Goal: Task Accomplishment & Management: Use online tool/utility

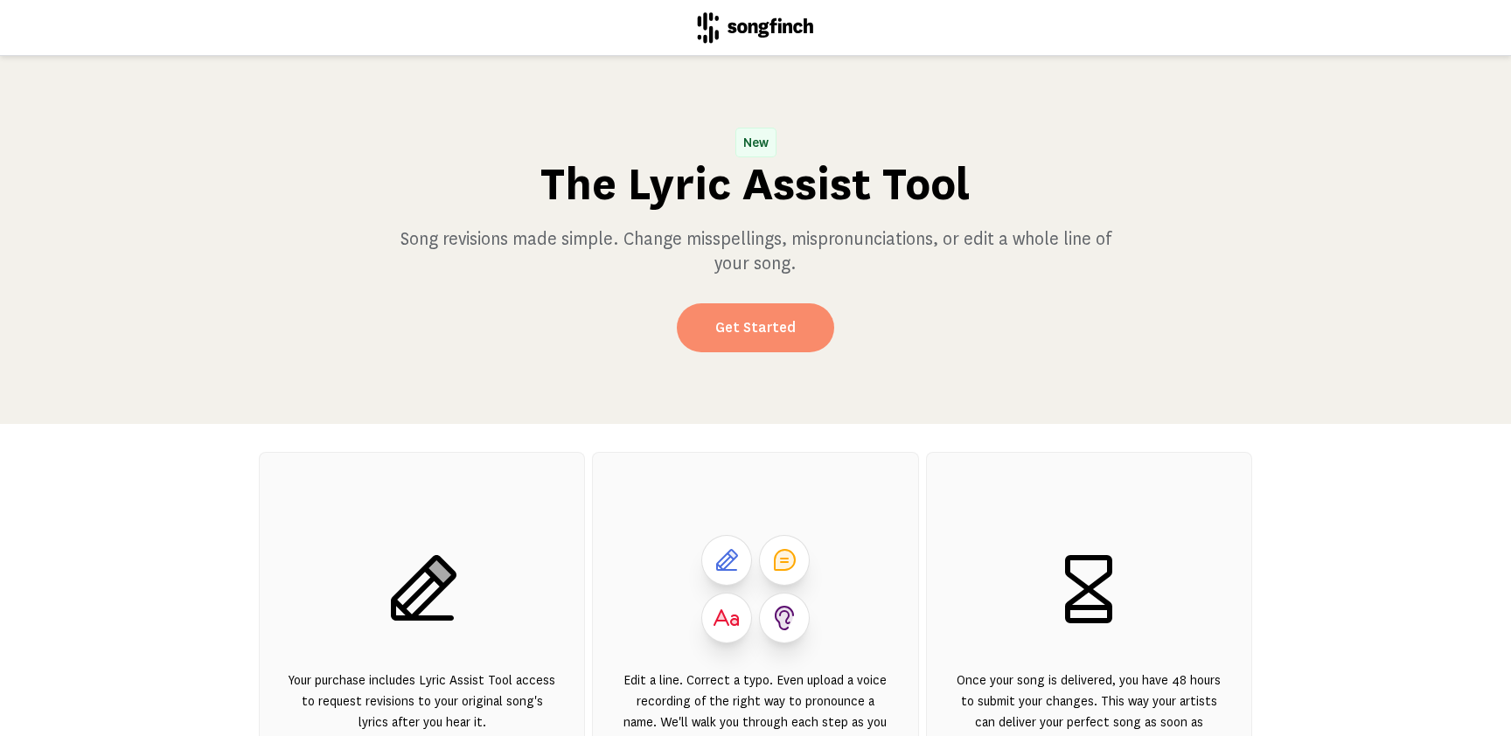
click at [793, 324] on link "Get Started" at bounding box center [755, 327] width 157 height 49
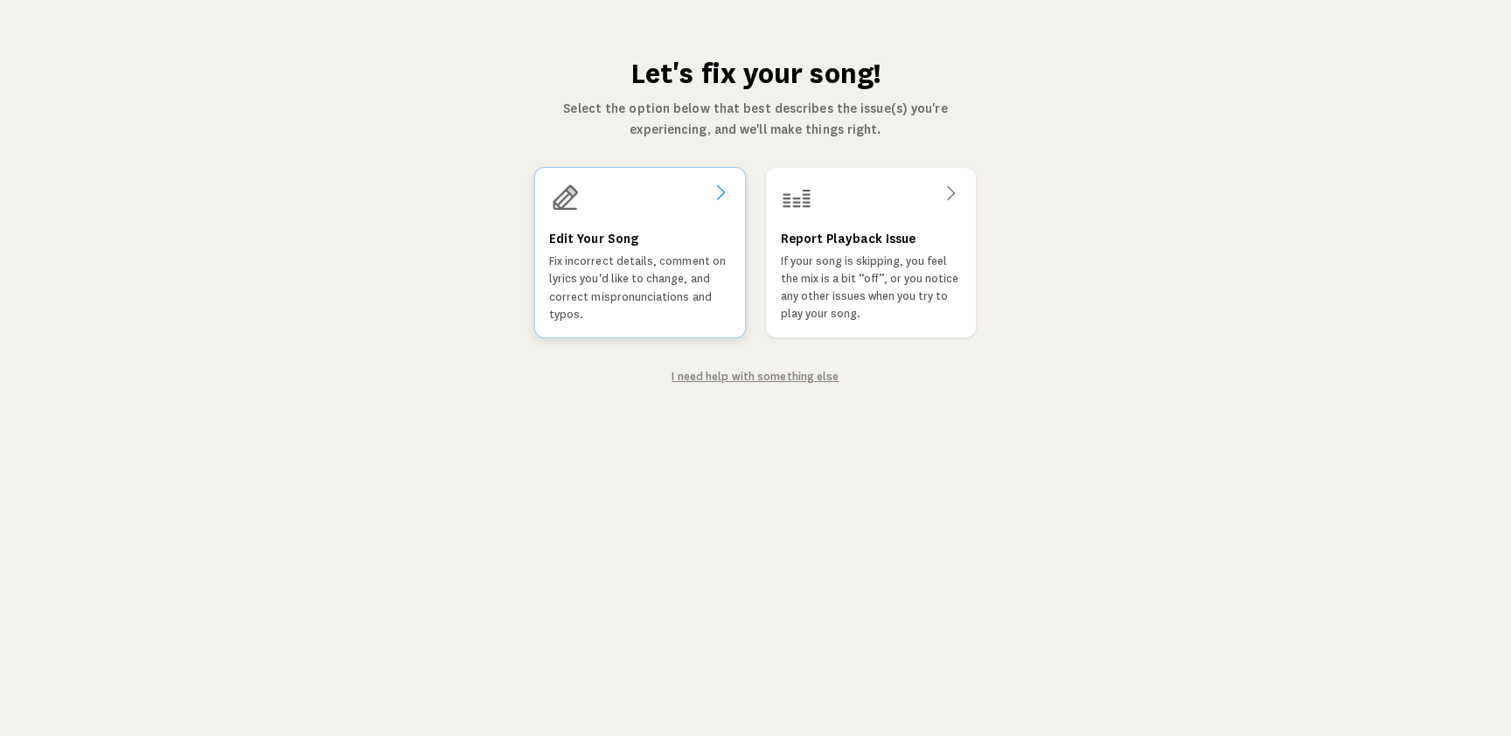
click at [645, 234] on div "Edit Your Song Fix incorrect details, comment on lyrics you'd like to change, a…" at bounding box center [640, 275] width 182 height 95
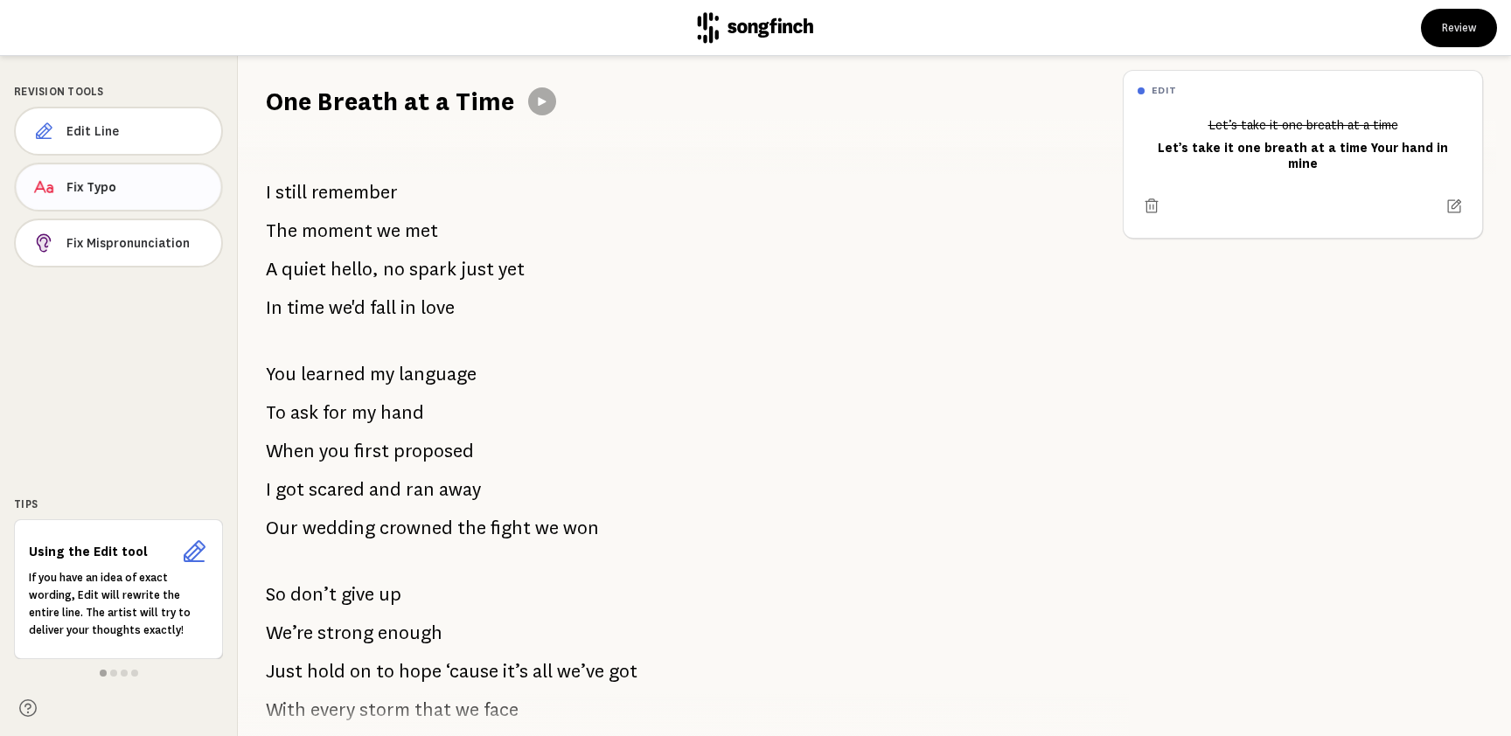
click at [130, 183] on span "Fix Typo" at bounding box center [136, 186] width 140 height 17
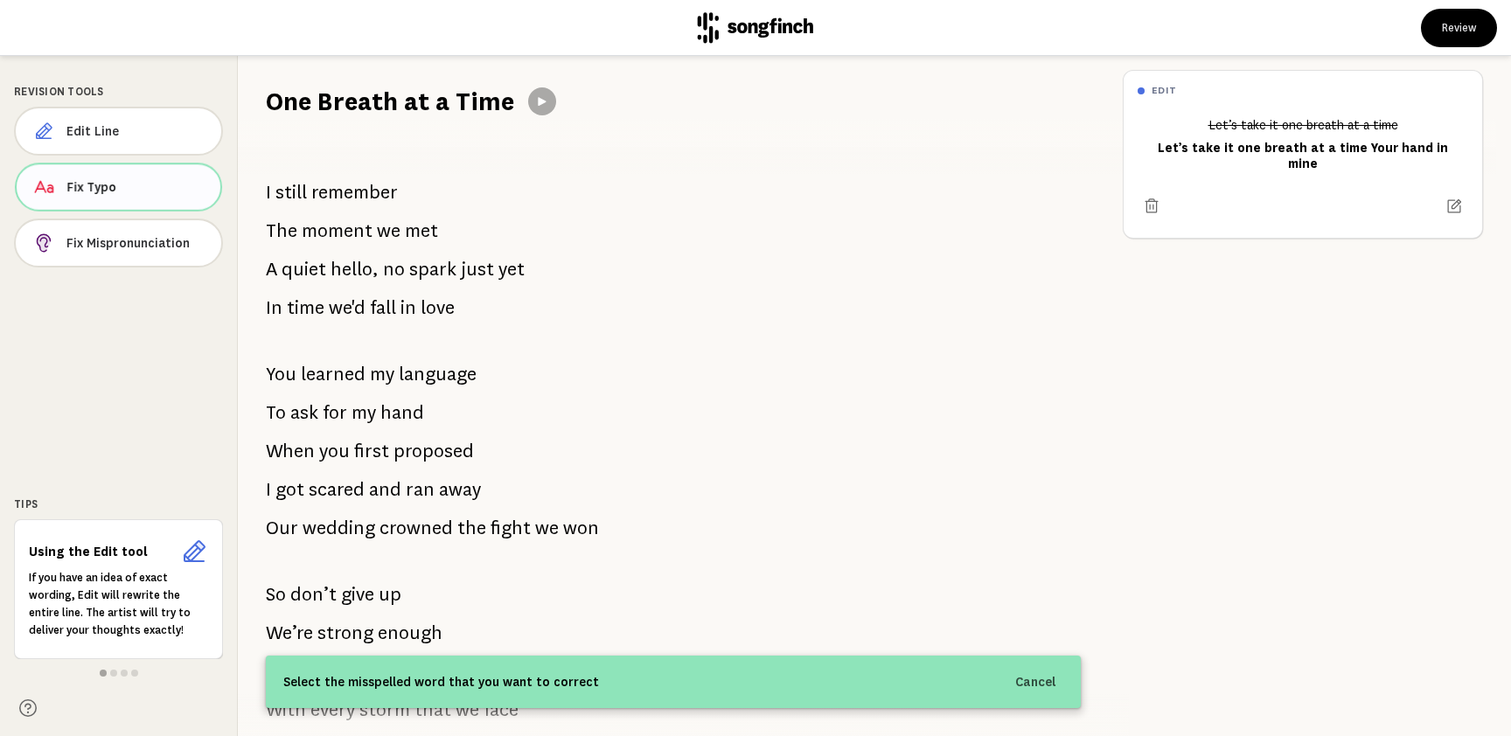
click at [130, 183] on span "Fix Typo" at bounding box center [136, 186] width 140 height 17
click at [180, 416] on div "Revision Tools Edit Line Fix Typo Fix Mispronunciation Tips Using the Edit tool…" at bounding box center [119, 396] width 238 height 680
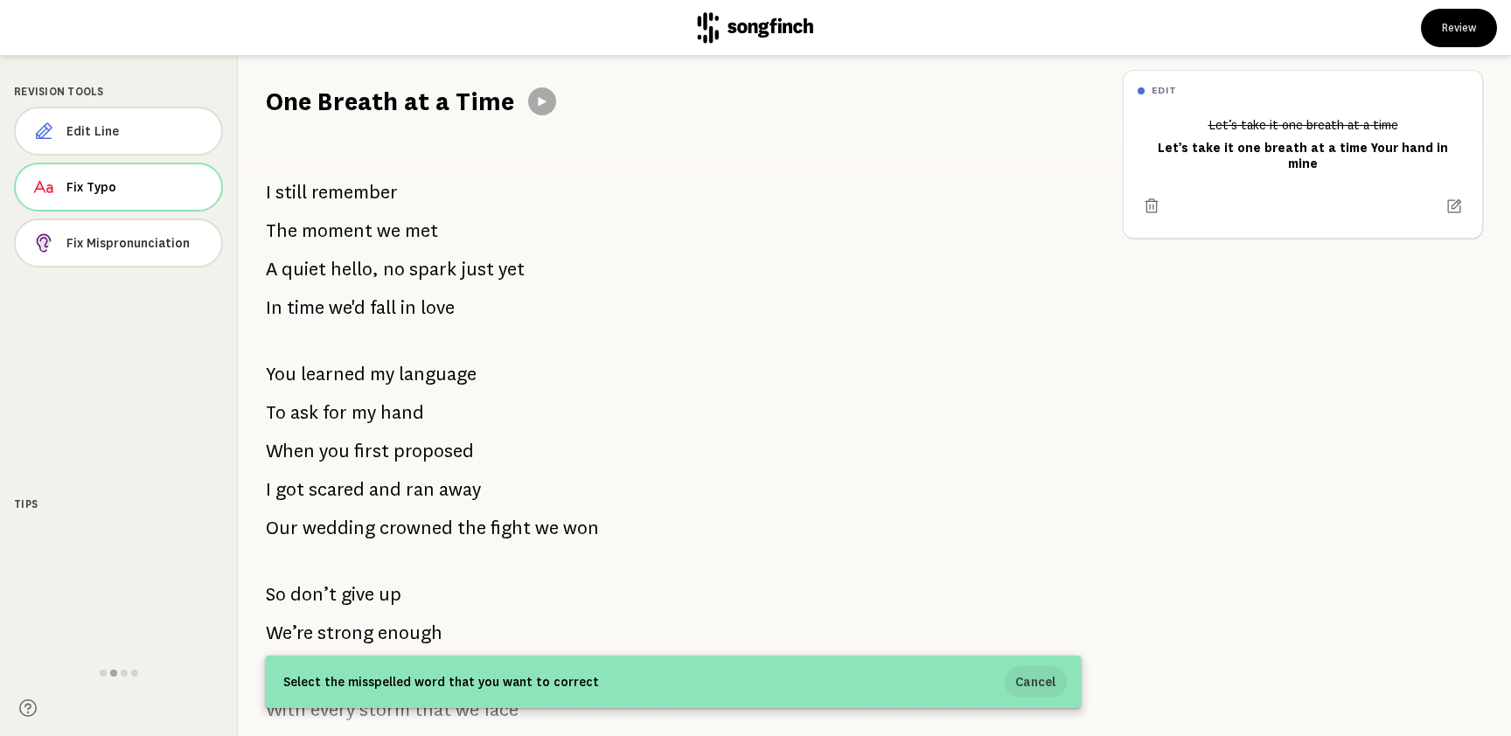
click at [1049, 686] on button "Cancel" at bounding box center [1036, 681] width 62 height 31
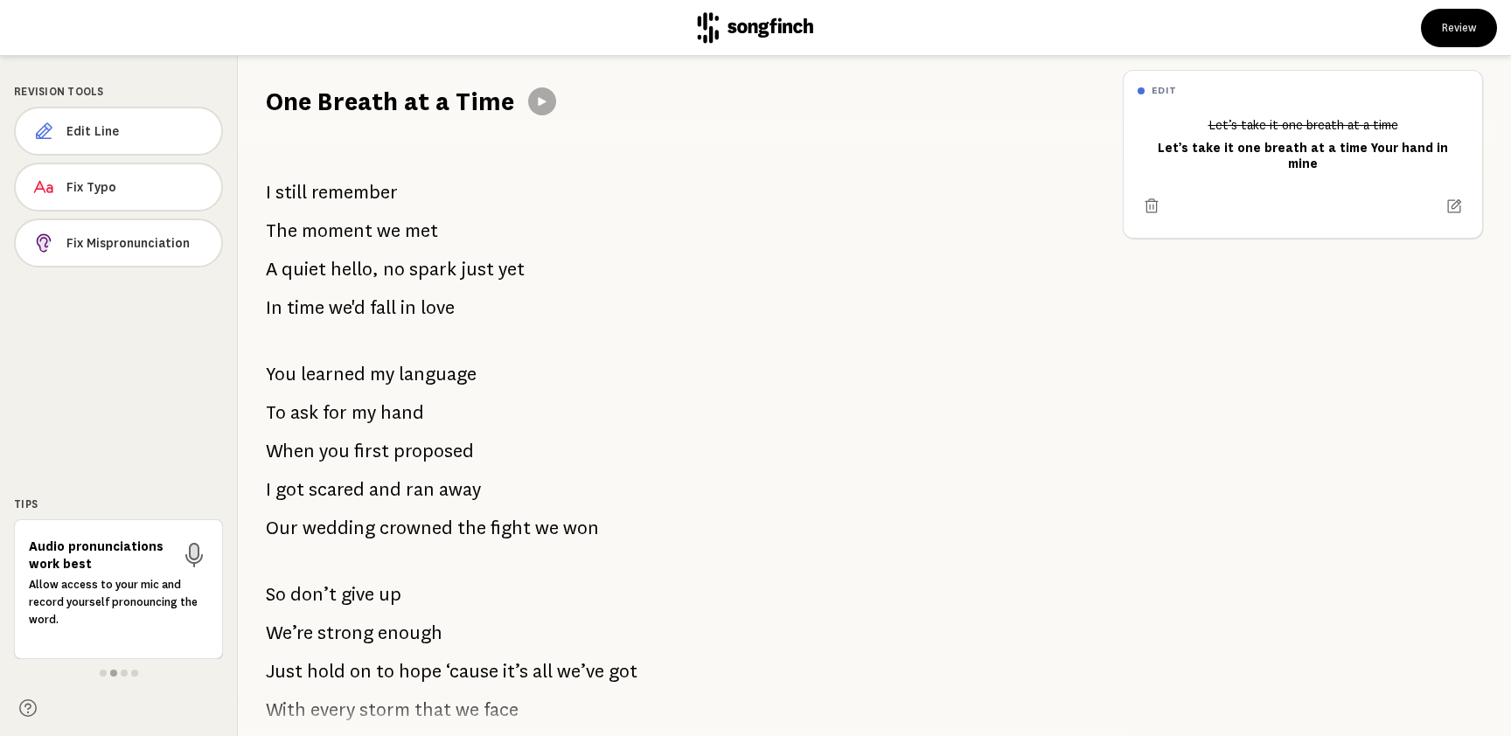
click at [102, 672] on span at bounding box center [103, 673] width 7 height 7
drag, startPoint x: 459, startPoint y: 307, endPoint x: 266, endPoint y: 186, distance: 227.9
click at [266, 186] on div "I still remember The moment we met A quiet hello, no spark just yet In time we'…" at bounding box center [673, 427] width 871 height 617
drag, startPoint x: 265, startPoint y: 187, endPoint x: 490, endPoint y: 296, distance: 249.5
click at [490, 296] on div "I still remember The moment we met A quiet hello, no spark just yet In time we'…" at bounding box center [673, 427] width 871 height 617
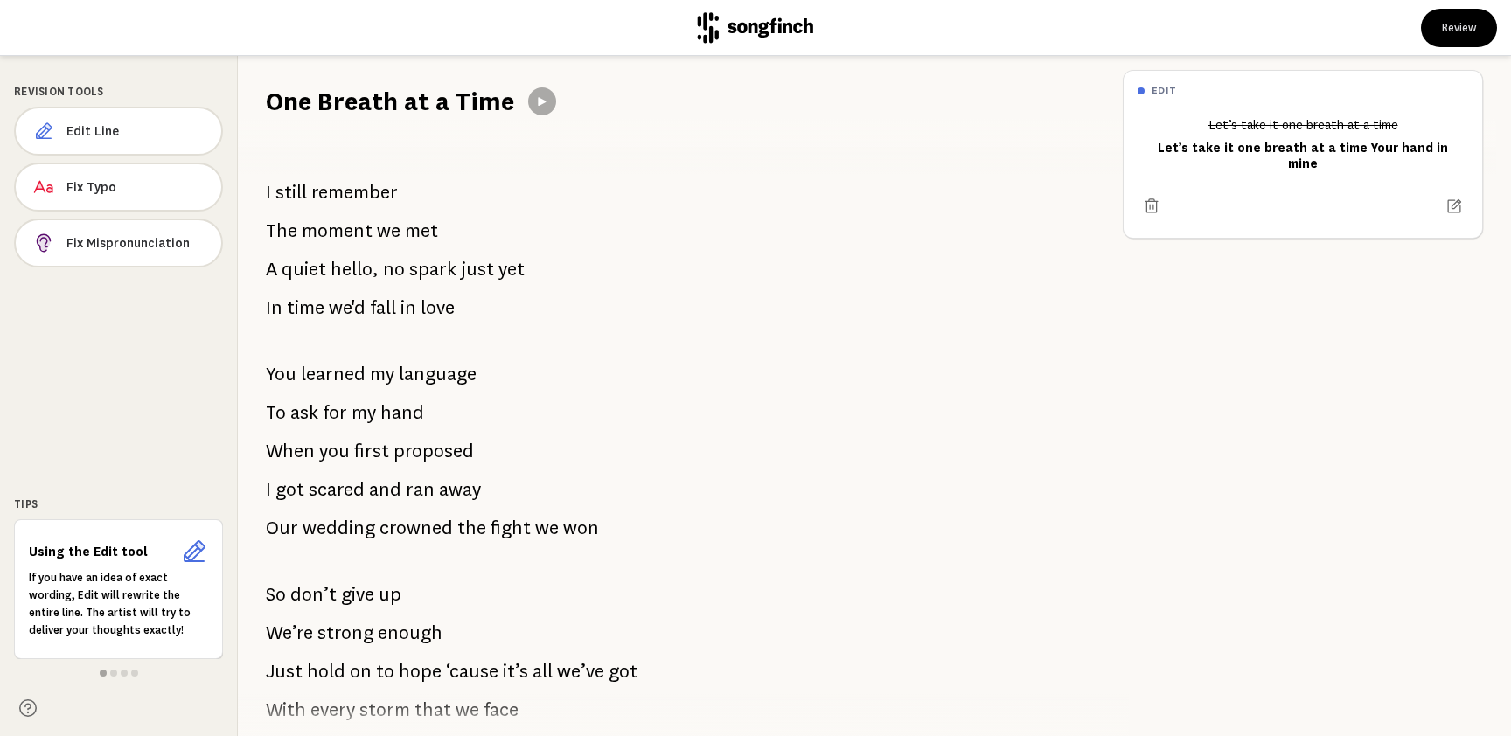
drag, startPoint x: 454, startPoint y: 308, endPoint x: 285, endPoint y: 196, distance: 202.5
click at [285, 196] on div "I still remember The moment we met A quiet hello, no spark just yet In time we'…" at bounding box center [673, 427] width 871 height 617
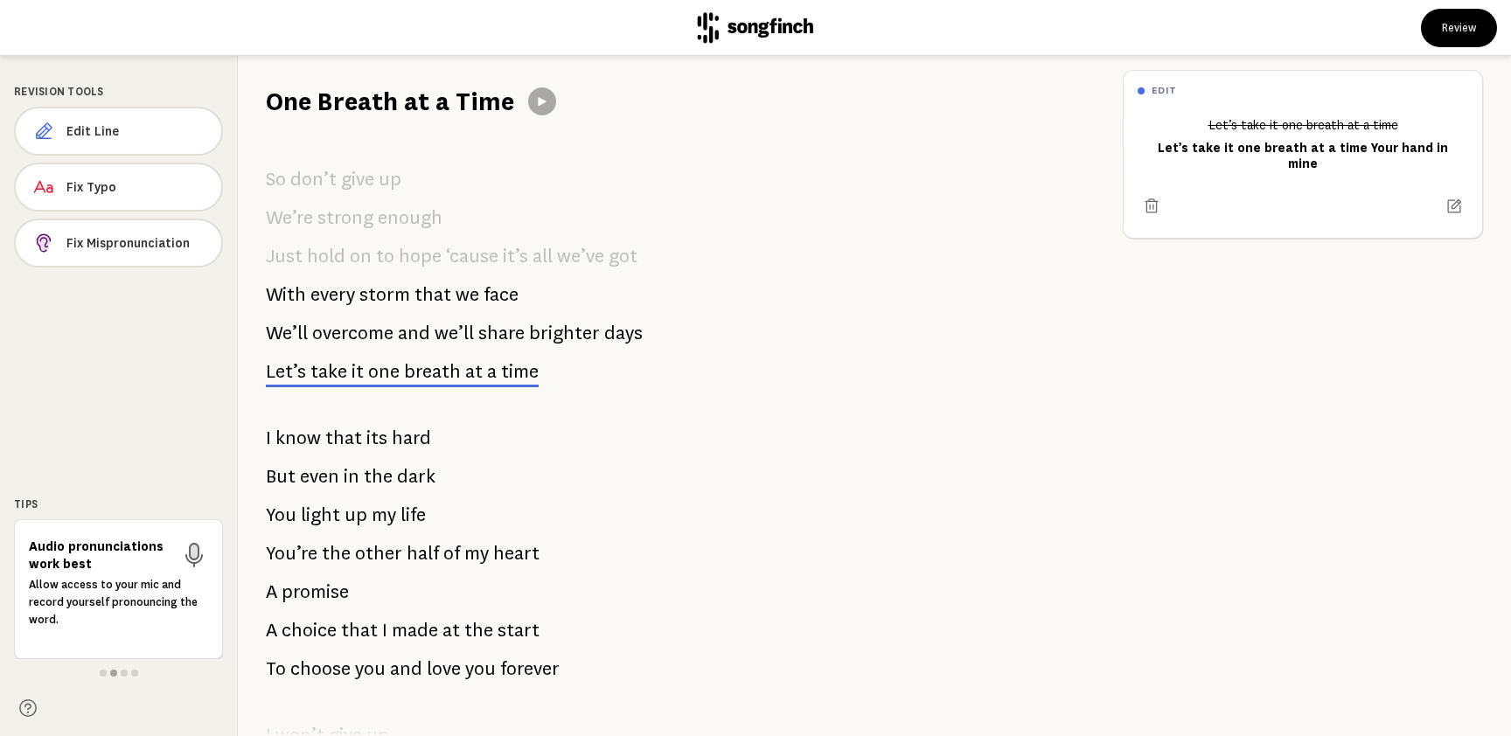
scroll to position [1488, 0]
